Goal: Task Accomplishment & Management: Complete application form

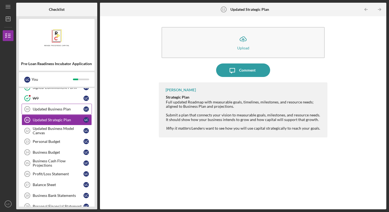
scroll to position [81, 0]
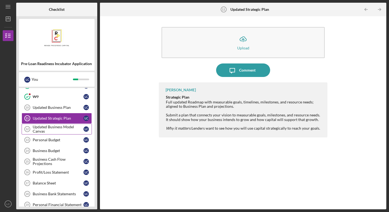
click at [52, 131] on div "Updated Business Model Canvas" at bounding box center [58, 129] width 51 height 9
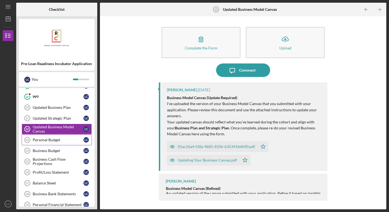
click at [49, 140] on div "Personal Budget" at bounding box center [58, 140] width 51 height 4
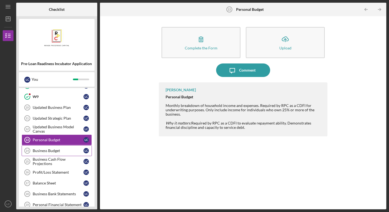
click at [44, 151] on div "Business Budget" at bounding box center [58, 151] width 51 height 4
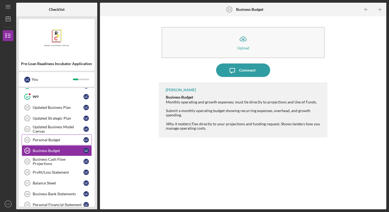
click at [65, 138] on div "Personal Budget" at bounding box center [58, 140] width 51 height 4
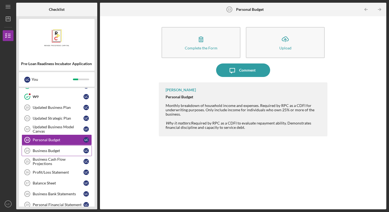
click at [61, 152] on div "Business Budget" at bounding box center [58, 151] width 51 height 4
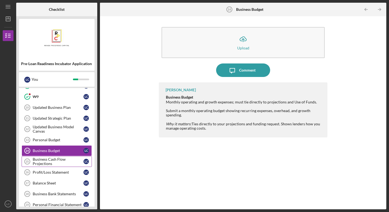
click at [59, 164] on div "Business Cash Flow Projections" at bounding box center [58, 161] width 51 height 9
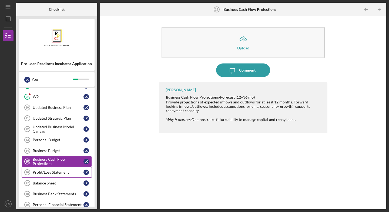
click at [50, 171] on div "Profit/Loss Statement" at bounding box center [58, 172] width 51 height 4
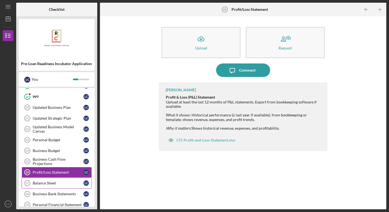
click at [47, 182] on div "Balance Sheet" at bounding box center [58, 183] width 51 height 4
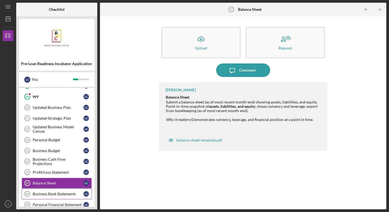
click at [56, 196] on div "Business Bank Statements" at bounding box center [58, 194] width 51 height 4
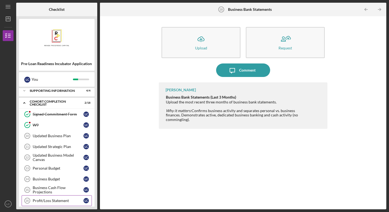
scroll to position [55, 0]
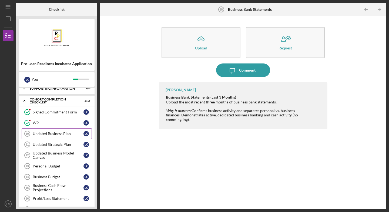
click at [53, 133] on div "Updated Business Plan" at bounding box center [58, 134] width 51 height 4
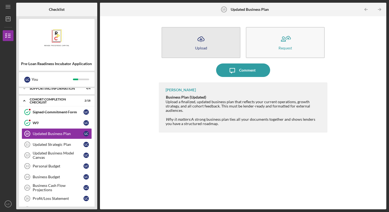
click at [208, 48] on button "Icon/Upload Upload" at bounding box center [201, 42] width 79 height 31
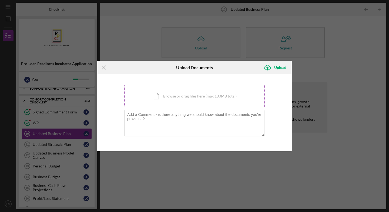
click at [191, 97] on div "Icon/Document Browse or drag files here (max 100MB total) Tap to choose files o…" at bounding box center [194, 96] width 141 height 22
click at [178, 100] on div "Icon/Document Browse or drag files here (max 100MB total) Tap to choose files o…" at bounding box center [194, 96] width 141 height 22
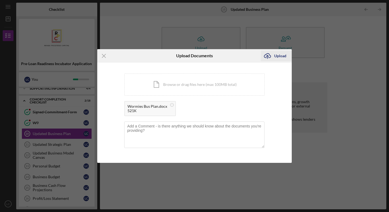
click at [274, 55] on div "Upload" at bounding box center [280, 56] width 12 height 11
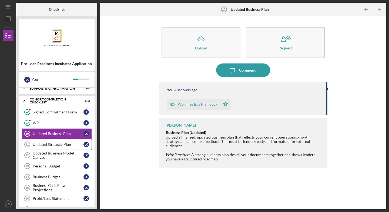
click at [54, 144] on div "Updated Strategic Plan" at bounding box center [58, 144] width 51 height 4
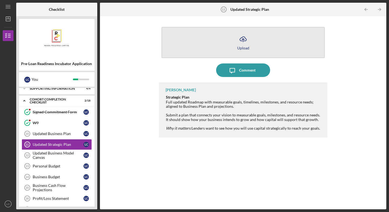
click at [214, 42] on button "Icon/Upload Upload" at bounding box center [243, 42] width 163 height 31
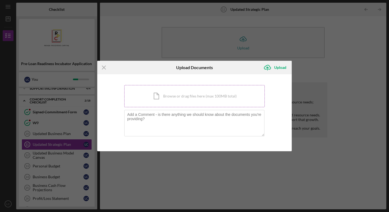
click at [184, 98] on div "Icon/Document Browse or drag files here (max 100MB total) Tap to choose files o…" at bounding box center [194, 96] width 141 height 22
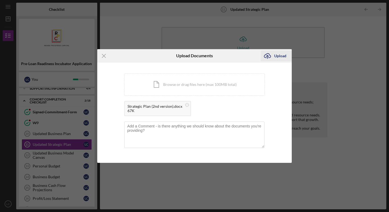
click at [273, 57] on icon "Icon/Upload" at bounding box center [268, 56] width 14 height 14
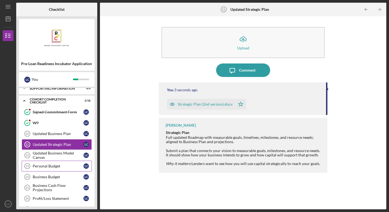
click at [45, 166] on div "Personal Budget" at bounding box center [58, 166] width 51 height 4
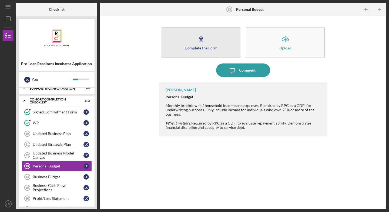
click at [207, 42] on icon "button" at bounding box center [201, 39] width 14 height 14
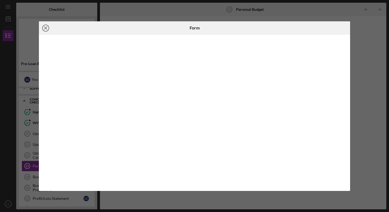
click at [46, 28] on line at bounding box center [45, 28] width 3 height 3
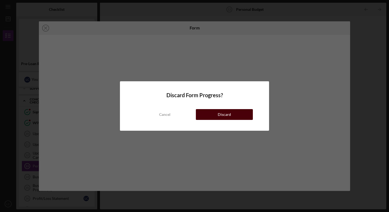
click at [211, 117] on button "Discard" at bounding box center [224, 114] width 57 height 11
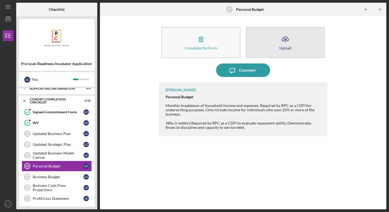
click at [276, 42] on button "Icon/Upload Upload" at bounding box center [285, 42] width 79 height 31
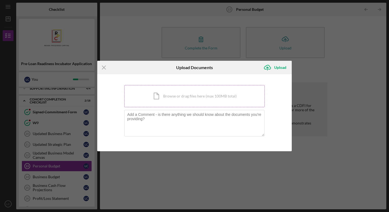
click at [172, 90] on div "Icon/Document Browse or drag files here (max 100MB total) Tap to choose files o…" at bounding box center [194, 96] width 141 height 22
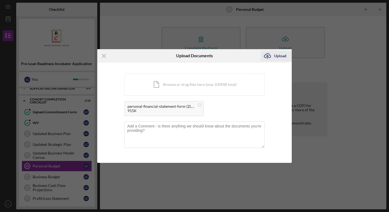
click at [270, 55] on icon "submit" at bounding box center [267, 56] width 6 height 4
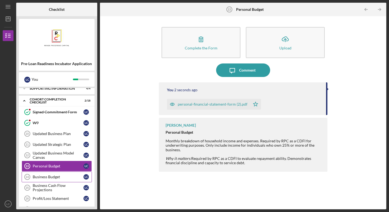
click at [51, 177] on div "Business Budget" at bounding box center [58, 177] width 51 height 4
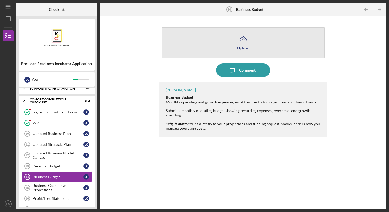
click at [230, 42] on button "Icon/Upload Upload" at bounding box center [243, 42] width 163 height 31
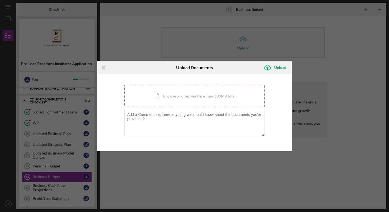
click at [186, 97] on div "Icon/Document Browse or drag files here (max 100MB total) Tap to choose files o…" at bounding box center [194, 96] width 141 height 22
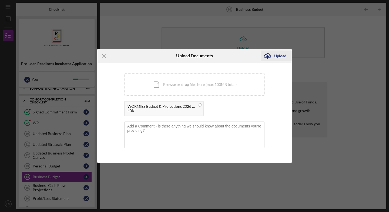
click at [268, 54] on icon "submit" at bounding box center [267, 56] width 6 height 4
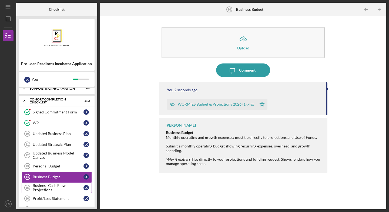
click at [53, 185] on div "Business Cash Flow Projections" at bounding box center [58, 188] width 51 height 9
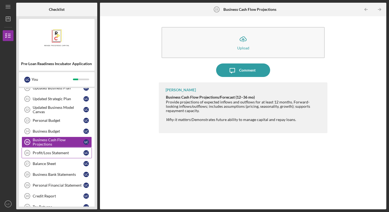
scroll to position [101, 0]
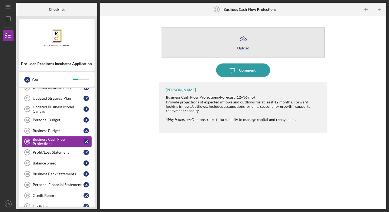
click at [226, 46] on button "Icon/Upload Upload" at bounding box center [243, 42] width 163 height 31
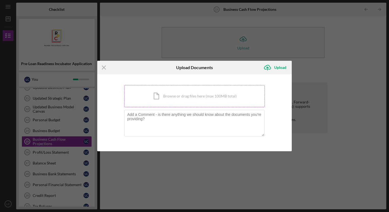
click at [191, 92] on div "Icon/Document Browse or drag files here (max 100MB total) Tap to choose files o…" at bounding box center [194, 96] width 141 height 22
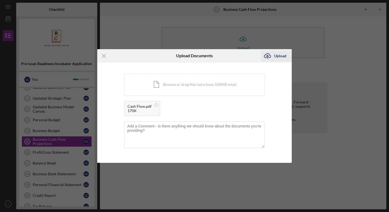
click at [270, 58] on icon "Icon/Upload" at bounding box center [268, 56] width 14 height 14
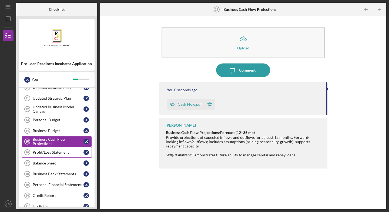
click at [58, 156] on link "Profit/Loss Statement 16 Profit/Loss Statement L C" at bounding box center [57, 152] width 70 height 11
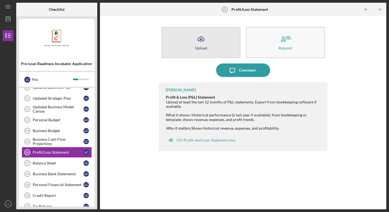
click at [197, 46] on div "Upload" at bounding box center [201, 48] width 12 height 4
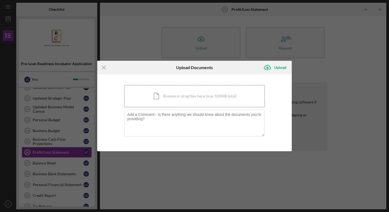
click at [171, 97] on div "Icon/Document Browse or drag files here (max 100MB total) Tap to choose files o…" at bounding box center [194, 96] width 141 height 22
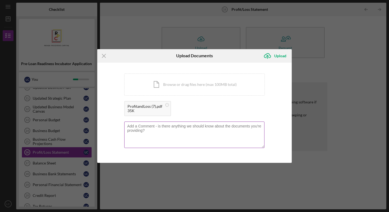
click at [184, 134] on textarea at bounding box center [194, 135] width 140 height 26
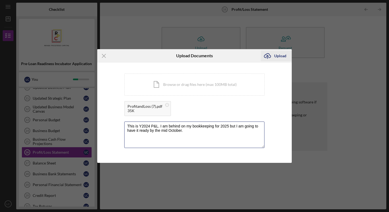
type textarea "This is Y2024 P&L. I am behind on my bookkeeping for 2025 but I am going to hav…"
click at [278, 55] on div "Upload" at bounding box center [280, 56] width 12 height 11
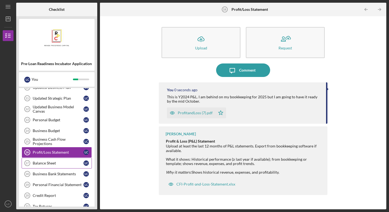
click at [60, 164] on div "Balance Sheet" at bounding box center [58, 163] width 51 height 4
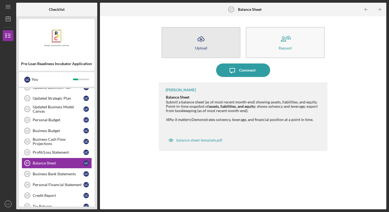
click at [184, 37] on button "Icon/Upload Upload" at bounding box center [201, 42] width 79 height 31
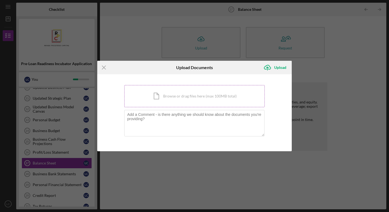
click at [190, 88] on div "Icon/Document Browse or drag files here (max 100MB total) Tap to choose files o…" at bounding box center [194, 96] width 141 height 22
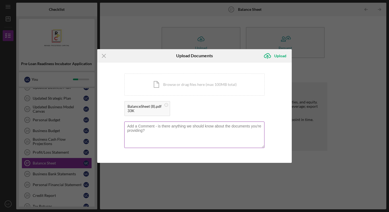
click at [156, 130] on textarea at bounding box center [194, 135] width 140 height 26
type textarea "T"
type textarea "I uploaded the Balance Sheet for Y2024. I am still working on 2025 and will hav…"
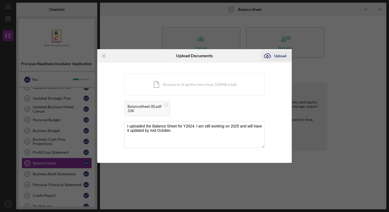
click at [278, 58] on div "Upload" at bounding box center [280, 56] width 12 height 11
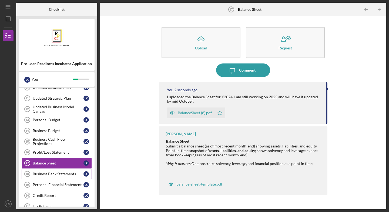
click at [65, 174] on div "Business Bank Statements" at bounding box center [58, 174] width 51 height 4
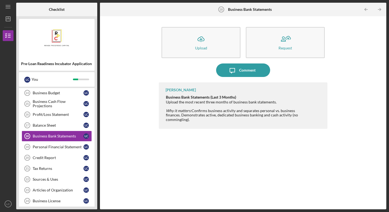
scroll to position [139, 0]
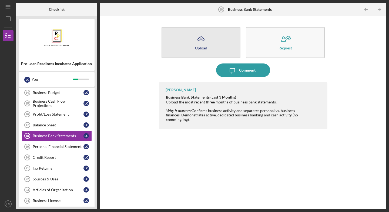
click at [209, 40] on button "Icon/Upload Upload" at bounding box center [201, 42] width 79 height 31
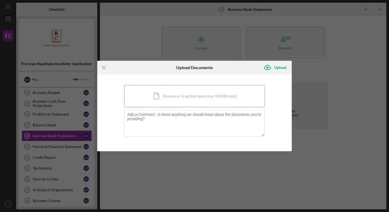
click at [161, 95] on div "Icon/Document Browse or drag files here (max 100MB total) Tap to choose files o…" at bounding box center [194, 96] width 141 height 22
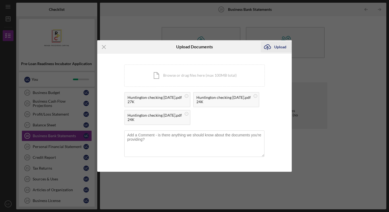
click at [274, 48] on div "Upload" at bounding box center [280, 47] width 12 height 11
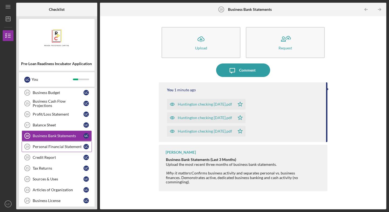
click at [62, 147] on div "Personal Financial Statement" at bounding box center [58, 147] width 51 height 4
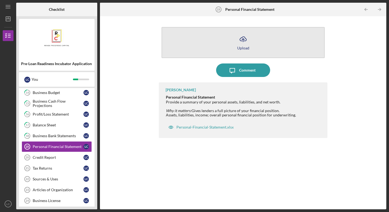
click at [189, 43] on button "Icon/Upload Upload" at bounding box center [243, 42] width 163 height 31
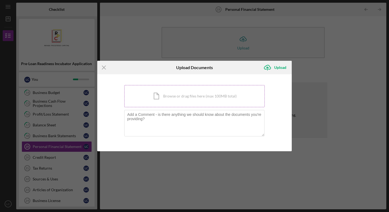
click at [180, 94] on div "Icon/Document Browse or drag files here (max 100MB total) Tap to choose files o…" at bounding box center [194, 96] width 141 height 22
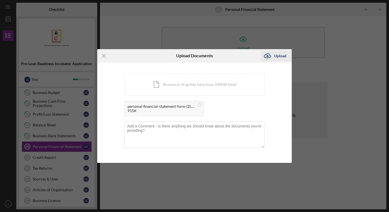
click at [280, 56] on div "Upload" at bounding box center [280, 56] width 12 height 11
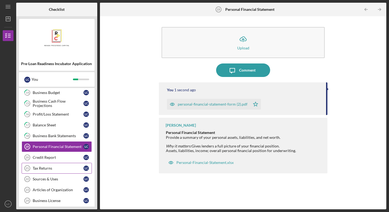
click at [34, 162] on icon "Tax Returns 21" at bounding box center [28, 169] width 14 height 14
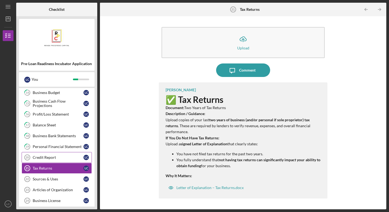
click at [39, 159] on div "Credit Report" at bounding box center [58, 157] width 51 height 4
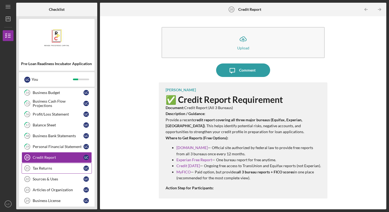
click at [44, 167] on div "Tax Returns" at bounding box center [58, 168] width 51 height 4
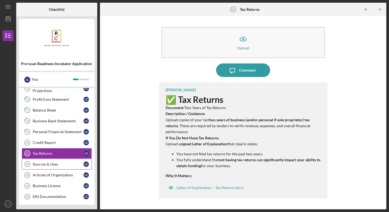
scroll to position [155, 0]
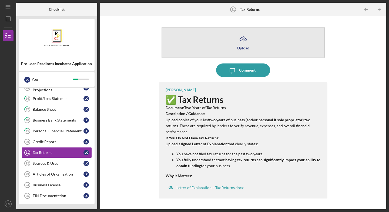
click at [195, 35] on button "Icon/Upload Upload" at bounding box center [243, 42] width 163 height 31
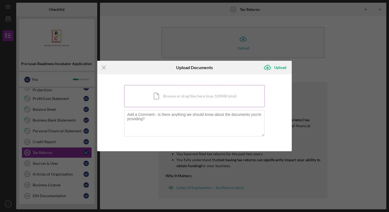
click at [175, 100] on div "Icon/Document Browse or drag files here (max 100MB total) Tap to choose files o…" at bounding box center [194, 96] width 141 height 22
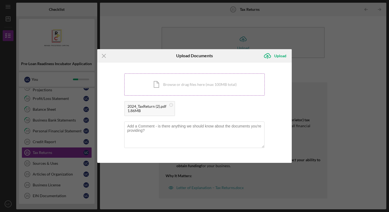
click at [216, 89] on div "Icon/Document Browse or drag files here (max 100MB total) Tap to choose files o…" at bounding box center [194, 85] width 141 height 22
click at [282, 56] on div "Upload" at bounding box center [280, 56] width 12 height 11
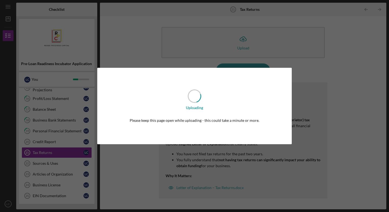
click at [50, 165] on div "Uploading Please keep this page open while uploading - this could take a minute…" at bounding box center [194, 106] width 389 height 212
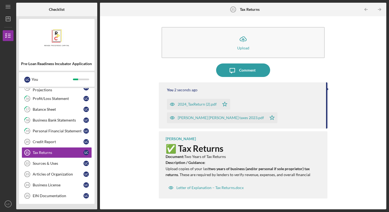
click at [50, 165] on div "Sources & Uses" at bounding box center [58, 163] width 51 height 4
